Goal: Obtain resource: Download file/media

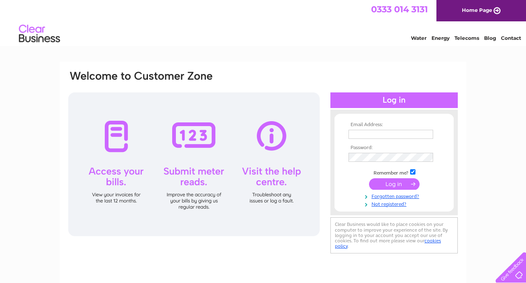
type input "[EMAIL_ADDRESS][DOMAIN_NAME]"
click at [384, 183] on input "submit" at bounding box center [394, 183] width 51 height 11
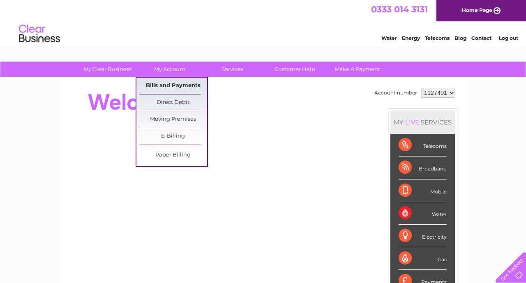
click at [171, 86] on link "Bills and Payments" at bounding box center [173, 86] width 68 height 16
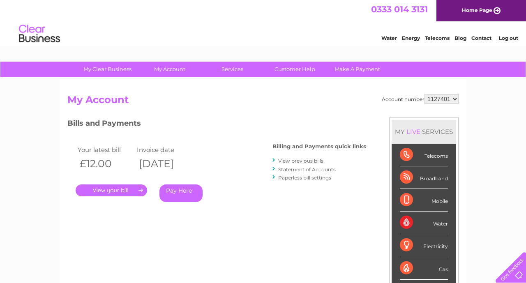
click at [296, 159] on link "View previous bills" at bounding box center [300, 161] width 45 height 6
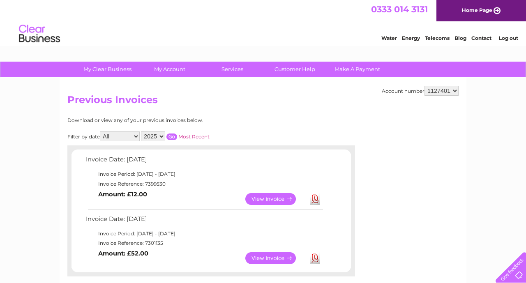
click at [163, 137] on select "2025 2024 2023 2022" at bounding box center [153, 136] width 24 height 10
click at [172, 134] on input "button" at bounding box center [171, 136] width 11 height 7
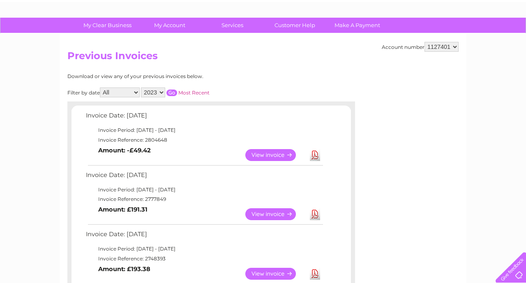
scroll to position [40, 0]
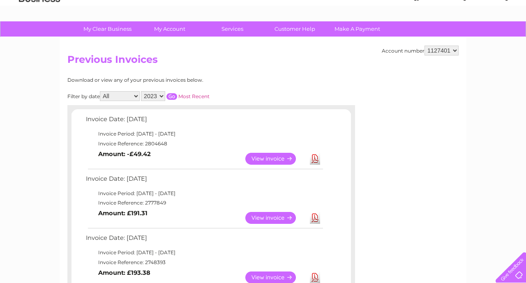
click at [163, 97] on select "2025 2024 2023 2022" at bounding box center [153, 96] width 24 height 10
select select "2024"
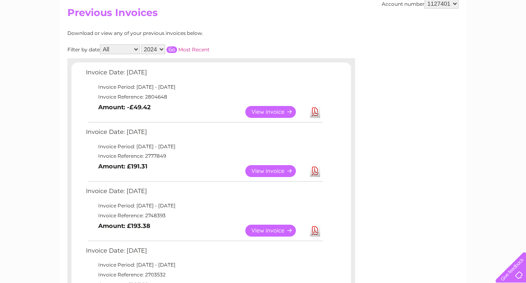
scroll to position [85, 0]
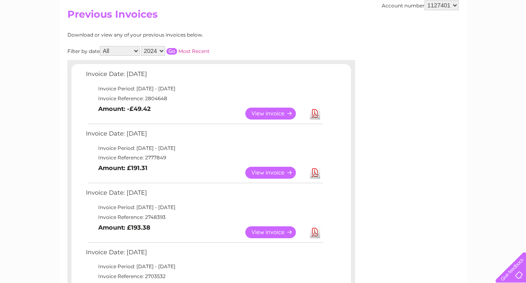
click at [172, 50] on input "button" at bounding box center [171, 51] width 11 height 7
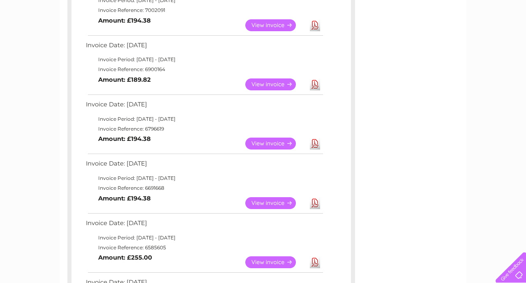
scroll to position [312, 0]
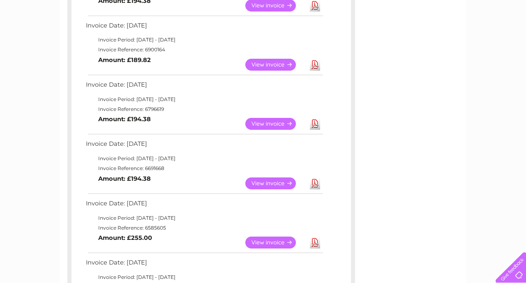
click at [265, 126] on link "View" at bounding box center [275, 124] width 60 height 12
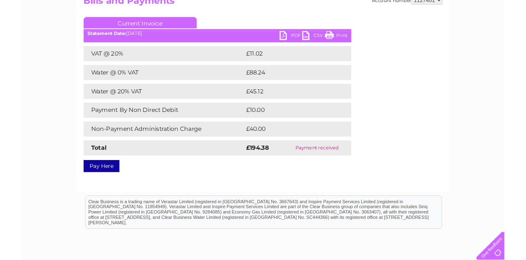
scroll to position [99, 0]
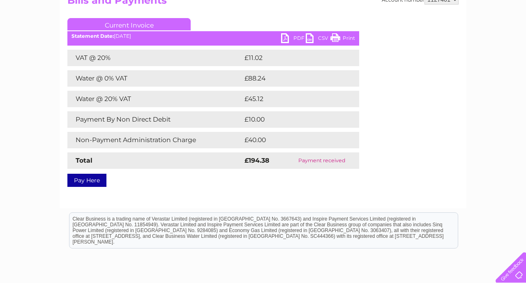
click at [286, 39] on link "PDF" at bounding box center [293, 39] width 25 height 12
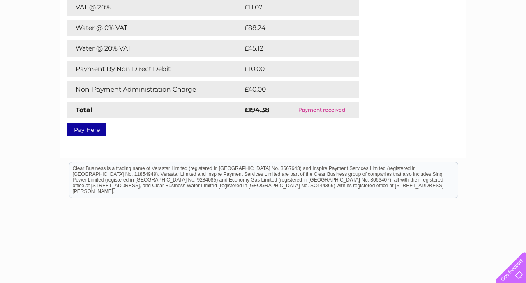
scroll to position [0, 0]
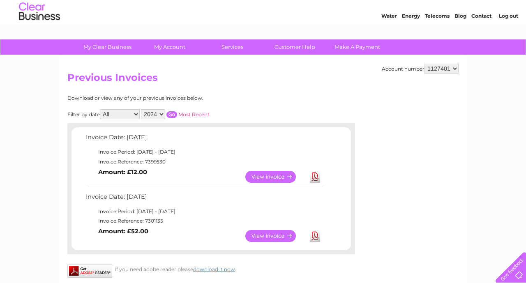
scroll to position [21, 0]
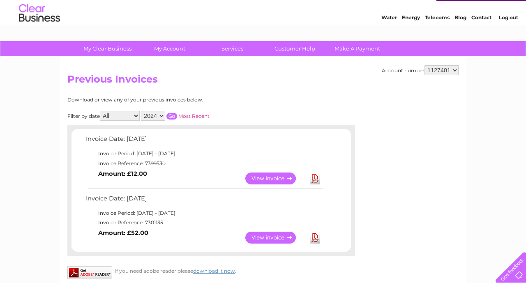
click at [171, 116] on input "button" at bounding box center [171, 116] width 11 height 7
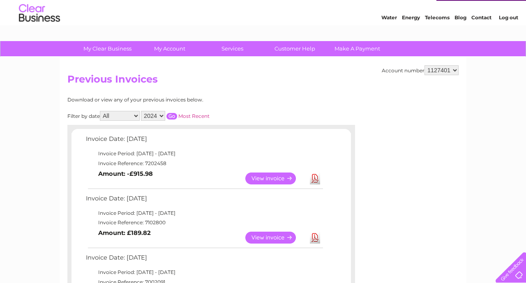
click at [161, 115] on select "2025 2024 2023 2022" at bounding box center [153, 116] width 24 height 10
select select "2022"
click at [174, 111] on div "Filter by date All January February March April May June July August September …" at bounding box center [175, 116] width 216 height 10
click at [174, 114] on input "button" at bounding box center [171, 116] width 11 height 7
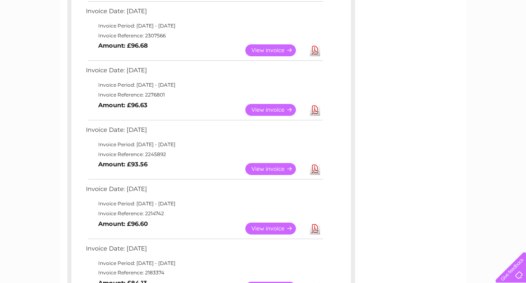
scroll to position [397, 0]
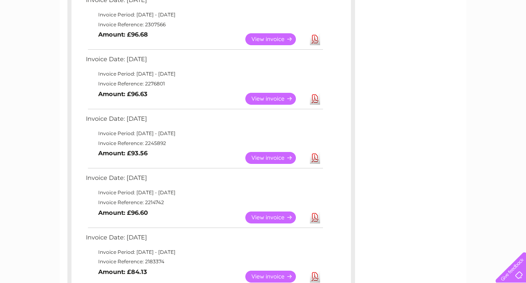
click at [269, 36] on link "View" at bounding box center [275, 39] width 60 height 12
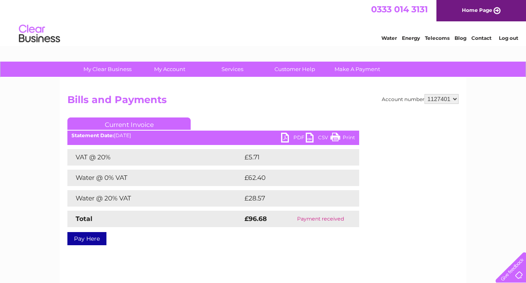
click at [284, 140] on link "PDF" at bounding box center [293, 139] width 25 height 12
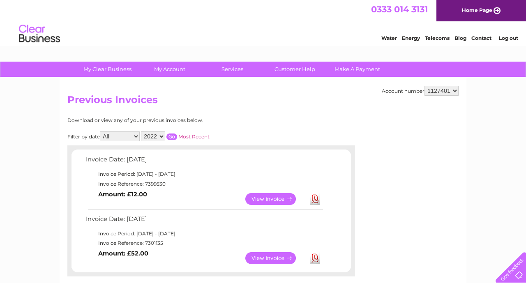
click at [161, 135] on select "2025 2024 2023 2022" at bounding box center [153, 136] width 24 height 10
select select "2024"
click at [175, 136] on input "button" at bounding box center [171, 136] width 11 height 7
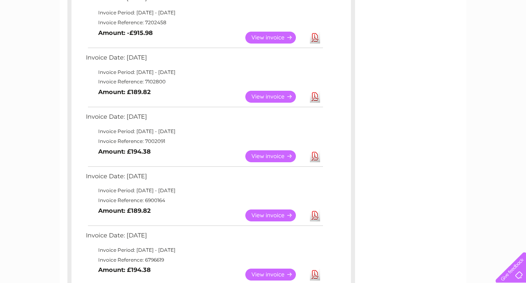
scroll to position [162, 0]
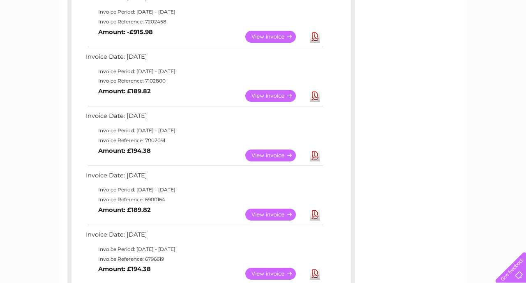
click at [263, 96] on link "View" at bounding box center [275, 96] width 60 height 12
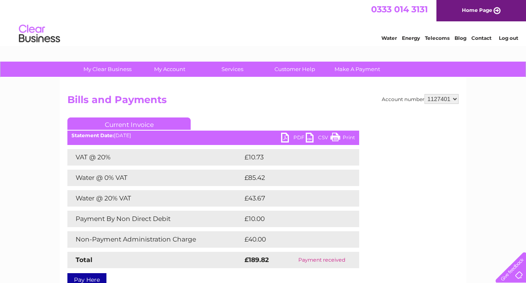
click at [283, 138] on link "PDF" at bounding box center [293, 139] width 25 height 12
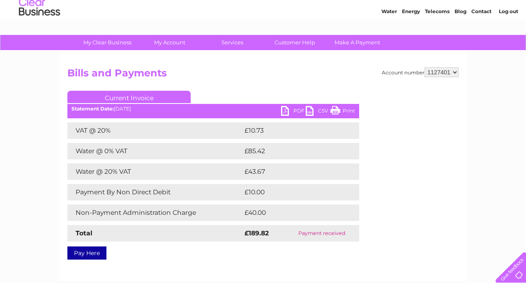
scroll to position [29, 0]
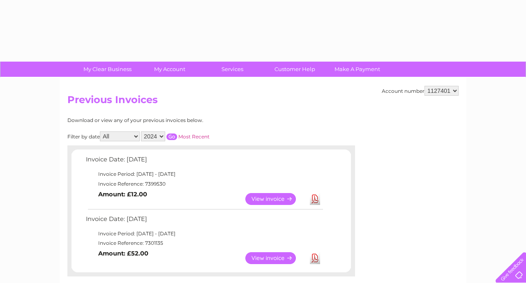
select select "2024"
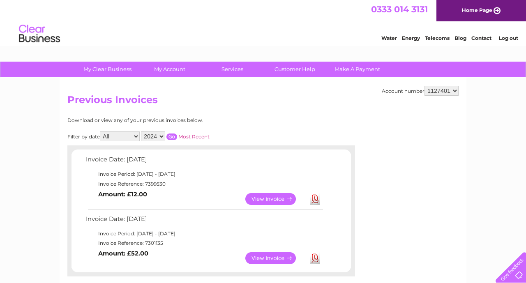
click at [173, 135] on input "button" at bounding box center [171, 136] width 11 height 7
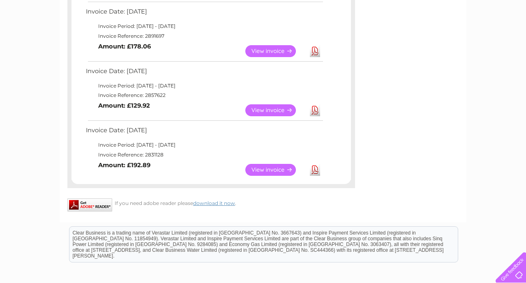
scroll to position [680, 0]
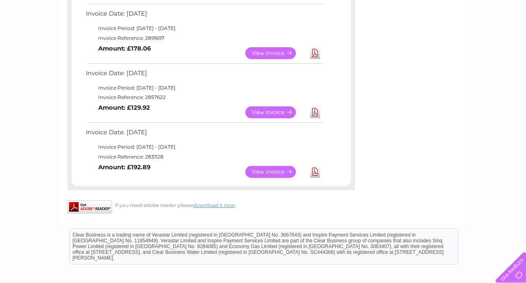
click at [272, 173] on link "View" at bounding box center [275, 172] width 60 height 12
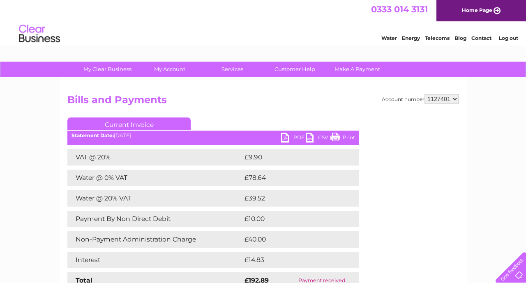
click at [285, 136] on link "PDF" at bounding box center [293, 139] width 25 height 12
